Goal: Information Seeking & Learning: Learn about a topic

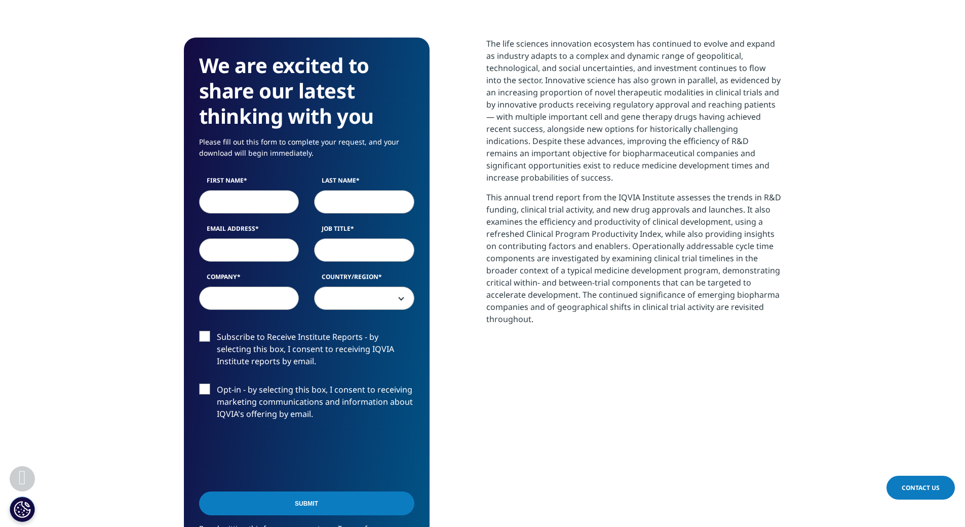
click at [532, 363] on div "The life sciences innovation ecosystem has continued to evolve and expand as in…" at bounding box center [634, 318] width 295 height 560
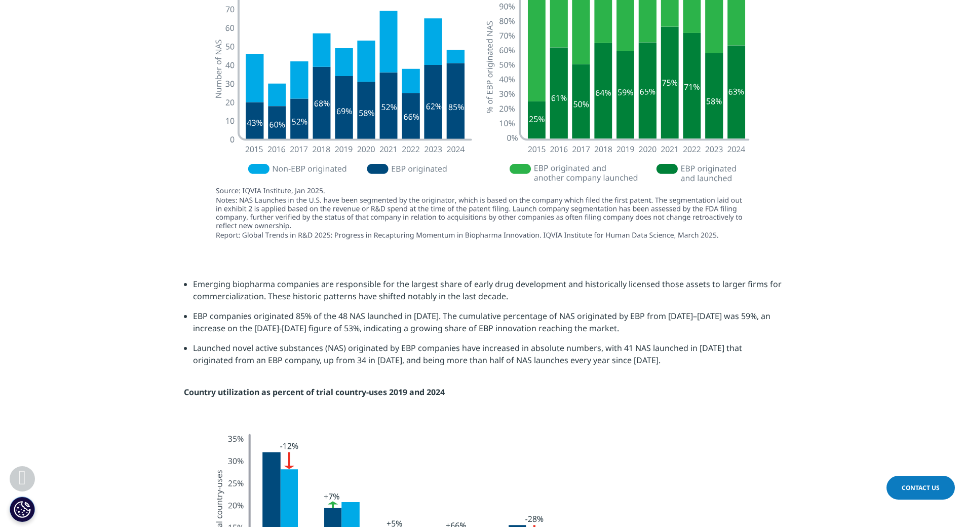
scroll to position [2128, 0]
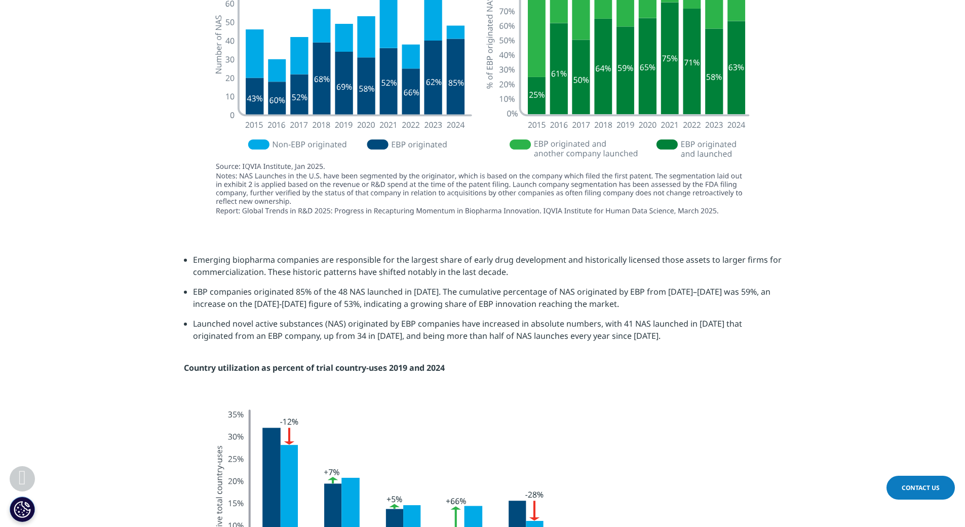
drag, startPoint x: 210, startPoint y: 201, endPoint x: 774, endPoint y: 220, distance: 564.4
click at [797, 228] on section at bounding box center [482, 90] width 965 height 276
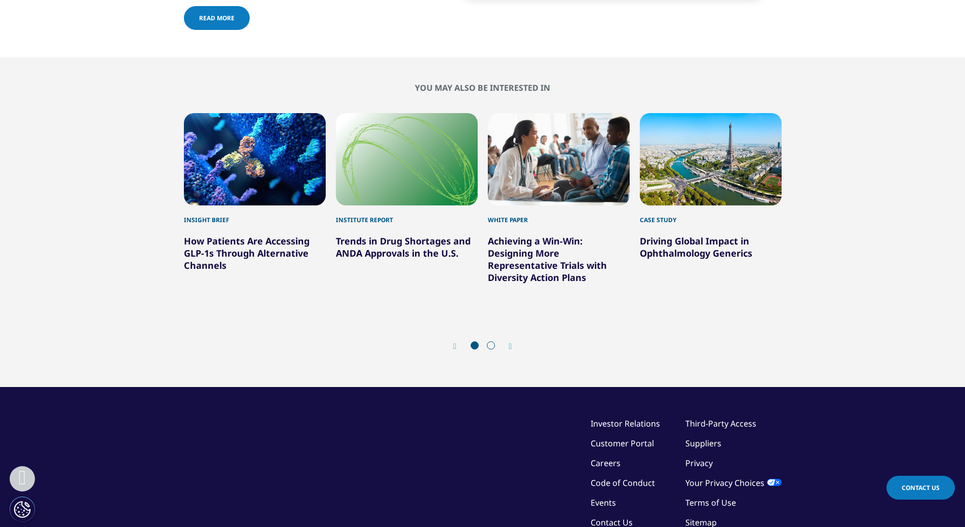
scroll to position [4004, 0]
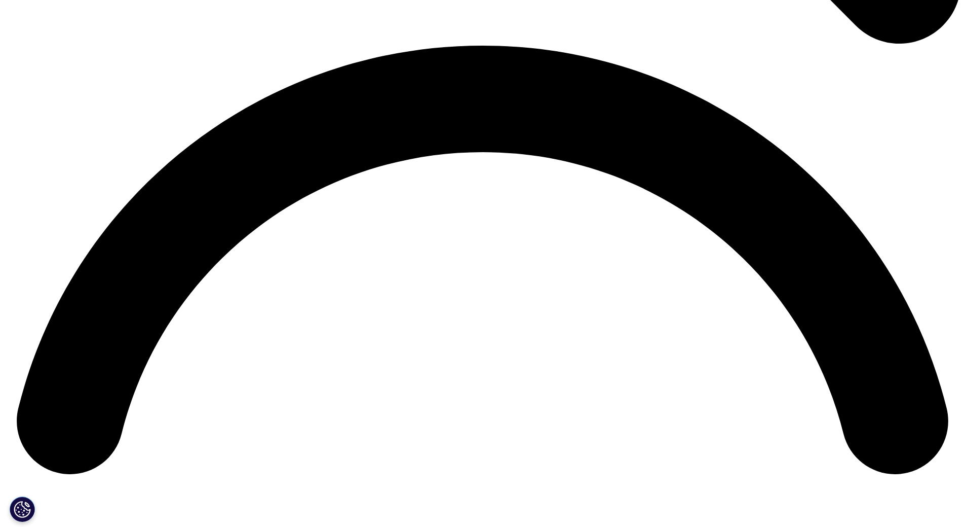
scroll to position [2128, 0]
